Goal: Complete application form: Complete application form

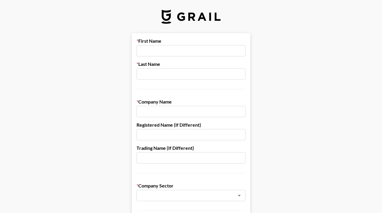
click at [197, 53] on input "text" at bounding box center [191, 50] width 109 height 11
type input "[PERSON_NAME]"
type input "r"
type input "[PERSON_NAME]"
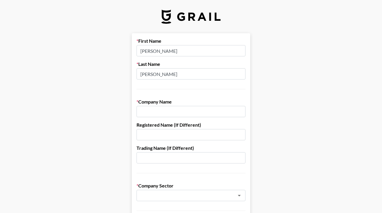
click at [153, 115] on input "text" at bounding box center [191, 111] width 109 height 11
click at [165, 113] on input "text" at bounding box center [191, 111] width 109 height 11
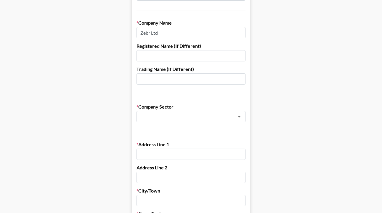
scroll to position [79, 0]
type input "Zebr Ltd"
click at [188, 118] on input "text" at bounding box center [183, 116] width 86 height 7
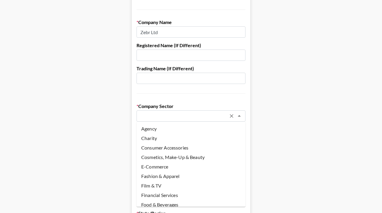
scroll to position [0, 0]
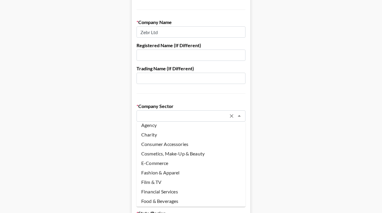
click at [186, 126] on li "Agency" at bounding box center [191, 124] width 109 height 9
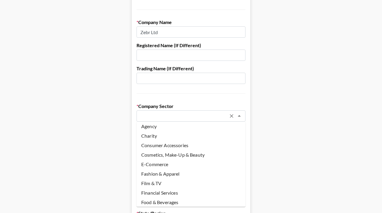
type input "Agency"
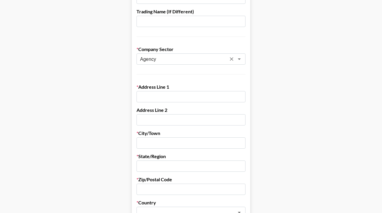
scroll to position [138, 0]
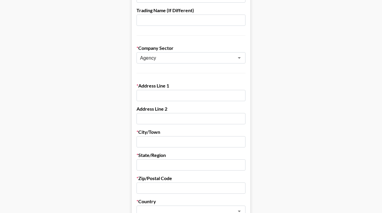
click at [186, 98] on input "text" at bounding box center [191, 95] width 109 height 11
paste input "Piper House [STREET_ADDRESS][PERSON_NAME]"
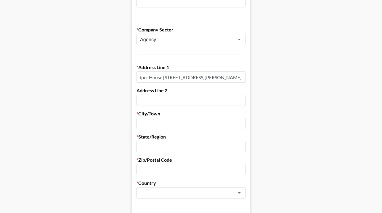
scroll to position [157, 0]
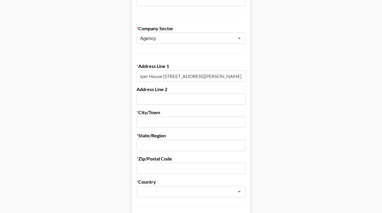
type input "Piper House [STREET_ADDRESS][PERSON_NAME]"
click at [181, 119] on input "text" at bounding box center [191, 122] width 109 height 11
click at [142, 124] on input "chichester" at bounding box center [191, 122] width 109 height 11
type input "Chichester"
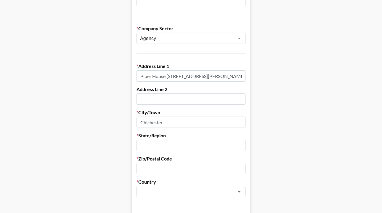
click at [150, 145] on input "text" at bounding box center [191, 145] width 109 height 11
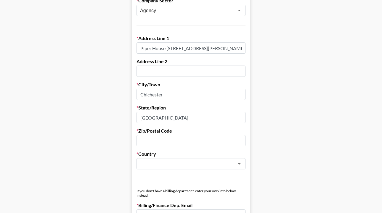
scroll to position [188, 0]
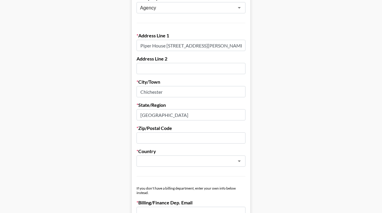
type input "[GEOGRAPHIC_DATA]"
click at [177, 133] on input "text" at bounding box center [191, 137] width 109 height 11
click at [217, 47] on input "Piper House [STREET_ADDRESS][PERSON_NAME]" at bounding box center [191, 45] width 109 height 11
drag, startPoint x: 227, startPoint y: 46, endPoint x: 199, endPoint y: 46, distance: 28.5
click at [199, 46] on input "Piper House [STREET_ADDRESS][PERSON_NAME]" at bounding box center [191, 45] width 109 height 11
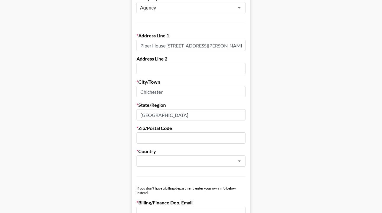
drag, startPoint x: 198, startPoint y: 45, endPoint x: 236, endPoint y: 44, distance: 37.7
click at [236, 44] on input "Piper House [STREET_ADDRESS][PERSON_NAME]" at bounding box center [191, 45] width 109 height 11
type input "Piper House [STREET_ADDRESS][PERSON_NAME]"
click at [160, 140] on input "text" at bounding box center [191, 137] width 109 height 11
paste input "PO19 8FX"
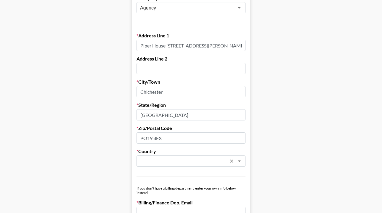
click at [160, 155] on div "​" at bounding box center [191, 160] width 109 height 11
type input "PO19 8FX"
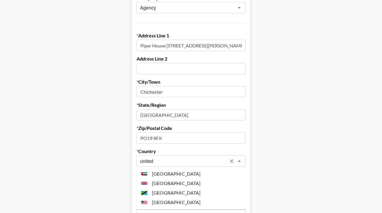
click at [182, 181] on li "[GEOGRAPHIC_DATA]" at bounding box center [191, 182] width 109 height 9
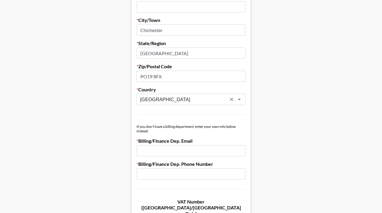
type input "[GEOGRAPHIC_DATA]"
click at [224, 117] on form "First Name [PERSON_NAME] Last Name [PERSON_NAME] Company Name Zebr Ltd Register…" at bounding box center [191, 40] width 119 height 512
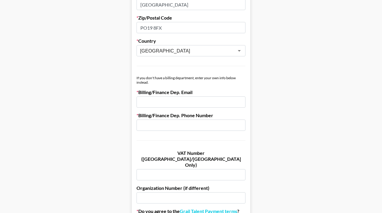
click at [199, 102] on input "email" at bounding box center [191, 101] width 109 height 11
click at [192, 101] on input "email" at bounding box center [191, 101] width 109 height 11
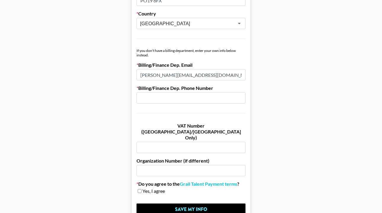
scroll to position [327, 0]
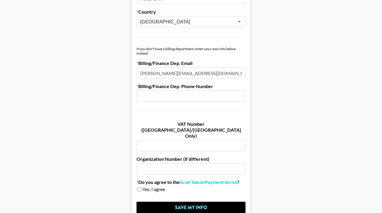
type input "[PERSON_NAME][EMAIL_ADDRESS][DOMAIN_NAME]"
click at [227, 96] on input "text" at bounding box center [191, 95] width 109 height 11
type input "N/A"
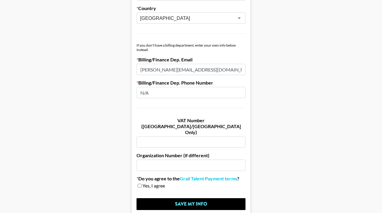
click at [177, 95] on input "N/A" at bounding box center [191, 92] width 109 height 11
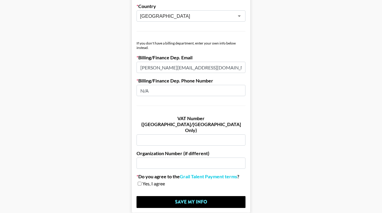
click at [177, 95] on input "N/A" at bounding box center [191, 90] width 109 height 11
type input "07738478035"
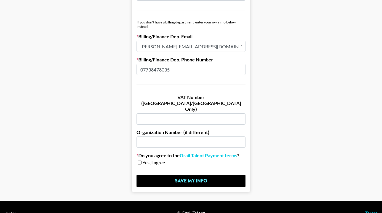
click at [184, 113] on input "text" at bounding box center [191, 118] width 109 height 11
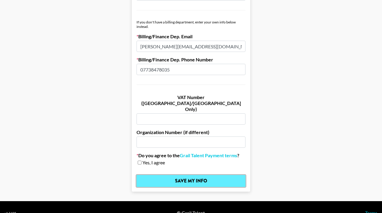
click at [220, 175] on input "Save My Info" at bounding box center [191, 181] width 109 height 12
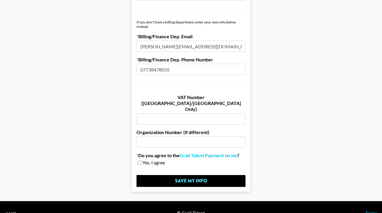
click at [153, 160] on span "Yes, I agree" at bounding box center [154, 163] width 23 height 6
click at [139, 160] on input "checkbox" at bounding box center [140, 162] width 4 height 4
checkbox input "true"
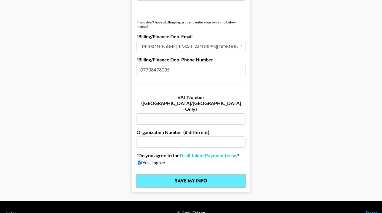
click at [181, 175] on input "Save My Info" at bounding box center [191, 181] width 109 height 12
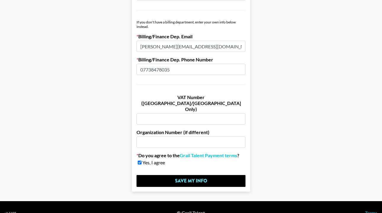
scroll to position [0, 0]
